Goal: Information Seeking & Learning: Find specific fact

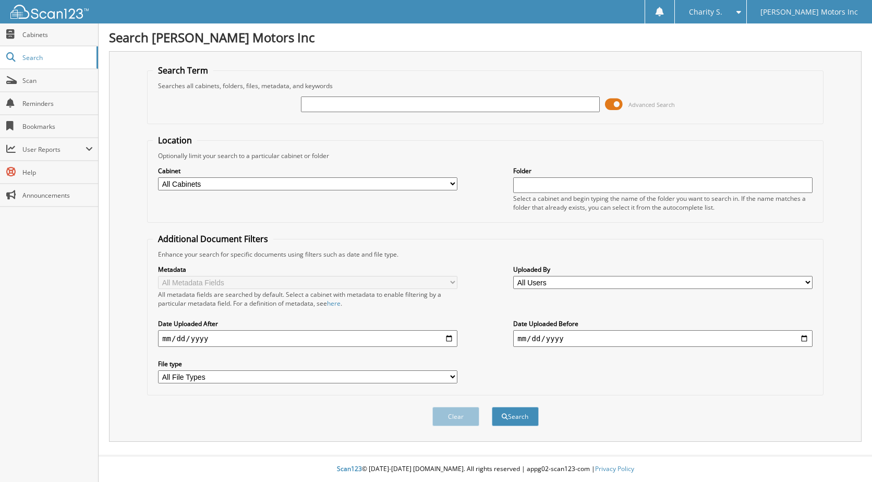
click at [436, 101] on input "text" at bounding box center [450, 104] width 299 height 16
type input "558543"
click at [492, 407] on button "Search" at bounding box center [515, 416] width 47 height 19
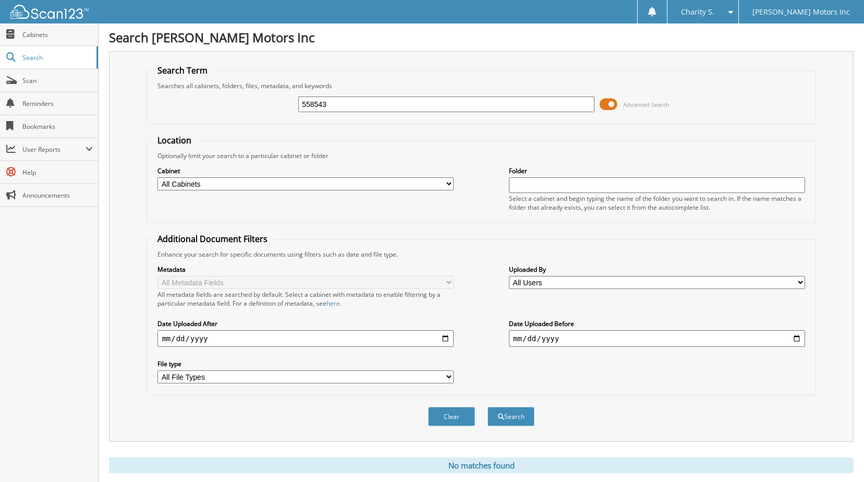
click at [614, 104] on span at bounding box center [609, 104] width 18 height 16
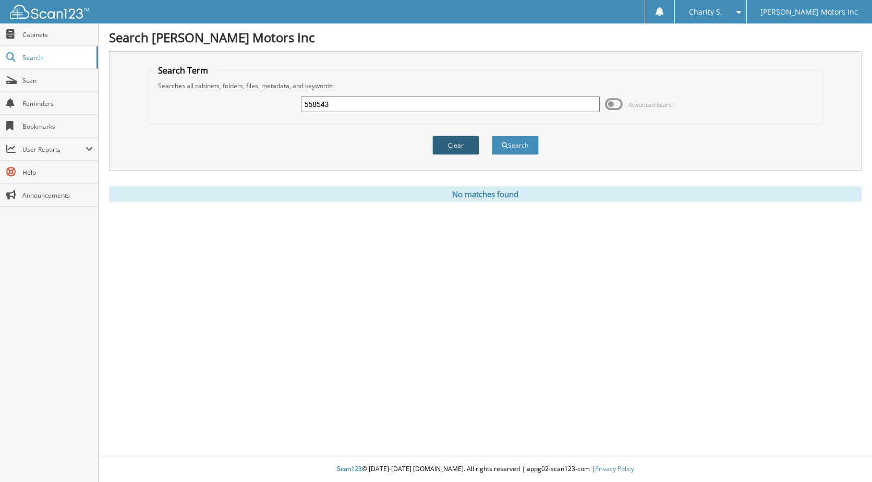
click at [463, 151] on button "Clear" at bounding box center [455, 145] width 47 height 19
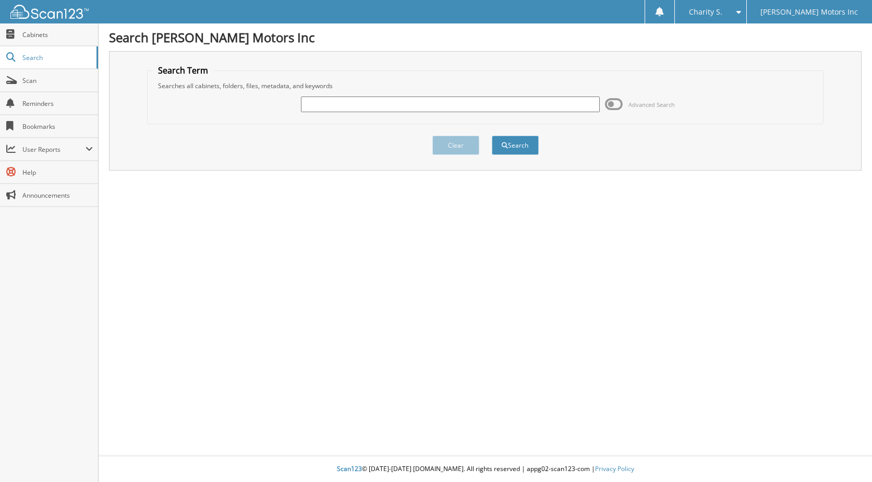
click at [416, 113] on div "Advanced Search" at bounding box center [485, 104] width 665 height 28
click at [417, 109] on input "text" at bounding box center [450, 104] width 299 height 16
type input "558543"
click at [492, 136] on button "Search" at bounding box center [515, 145] width 47 height 19
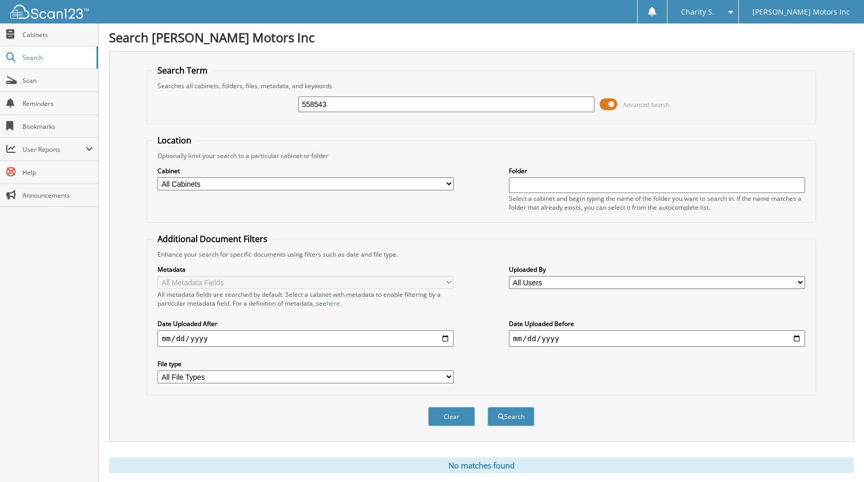
click at [609, 106] on span at bounding box center [609, 104] width 18 height 16
